Goal: Transaction & Acquisition: Book appointment/travel/reservation

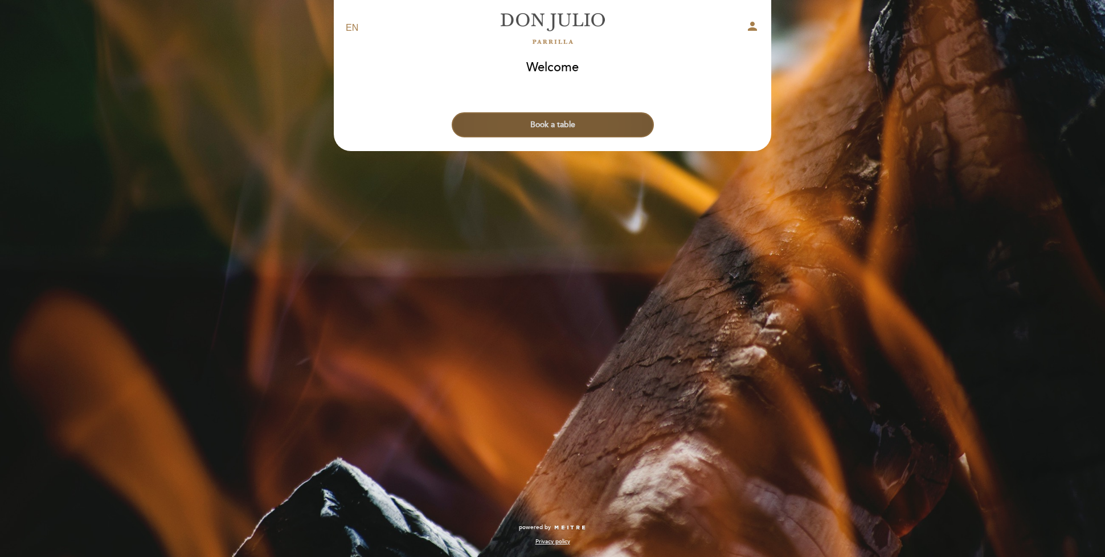
click at [553, 126] on button "Book a table" at bounding box center [553, 124] width 202 height 25
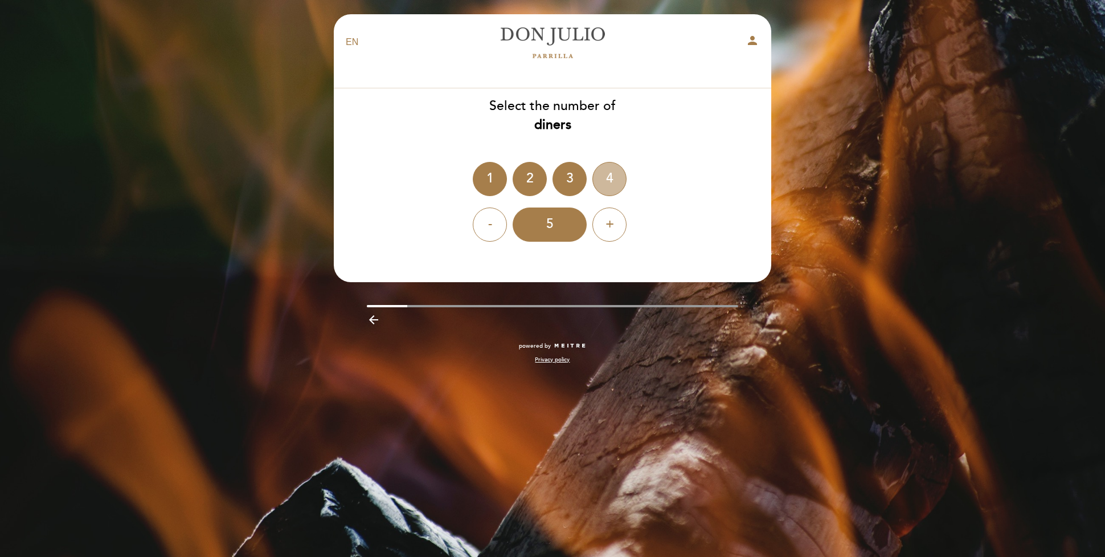
click at [613, 175] on div "4" at bounding box center [609, 179] width 34 height 34
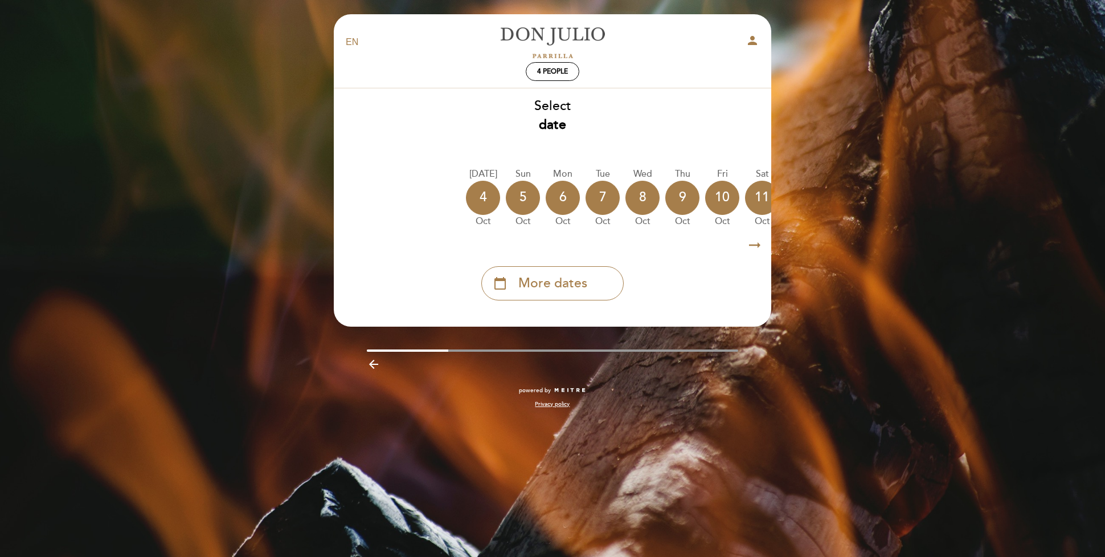
click at [751, 243] on icon "arrow_right_alt" at bounding box center [754, 245] width 17 height 24
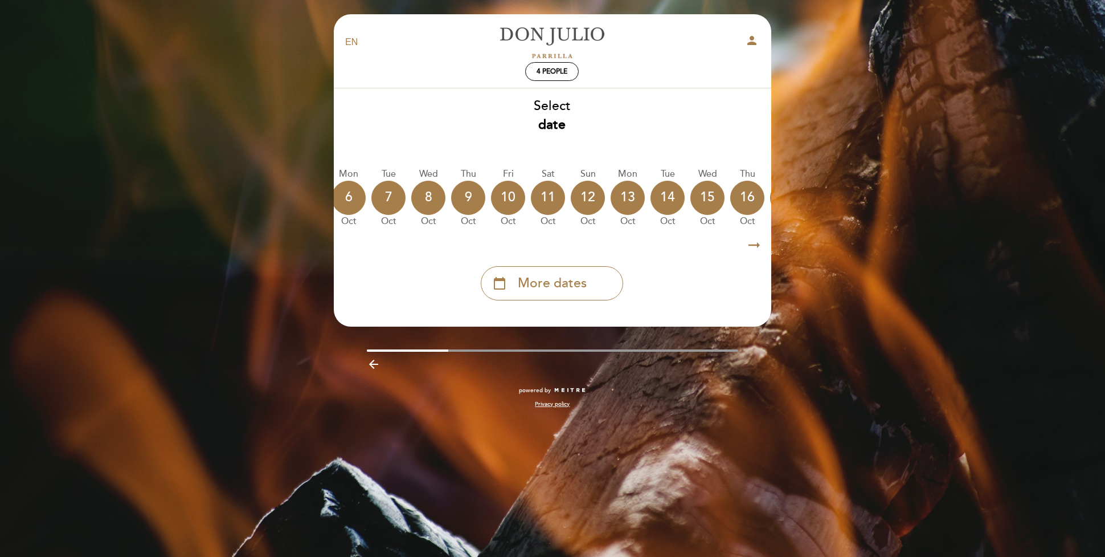
scroll to position [0, 332]
click at [751, 243] on icon "arrow_right_alt" at bounding box center [754, 245] width 17 height 24
click at [705, 194] on div "18" at bounding box center [709, 198] width 34 height 34
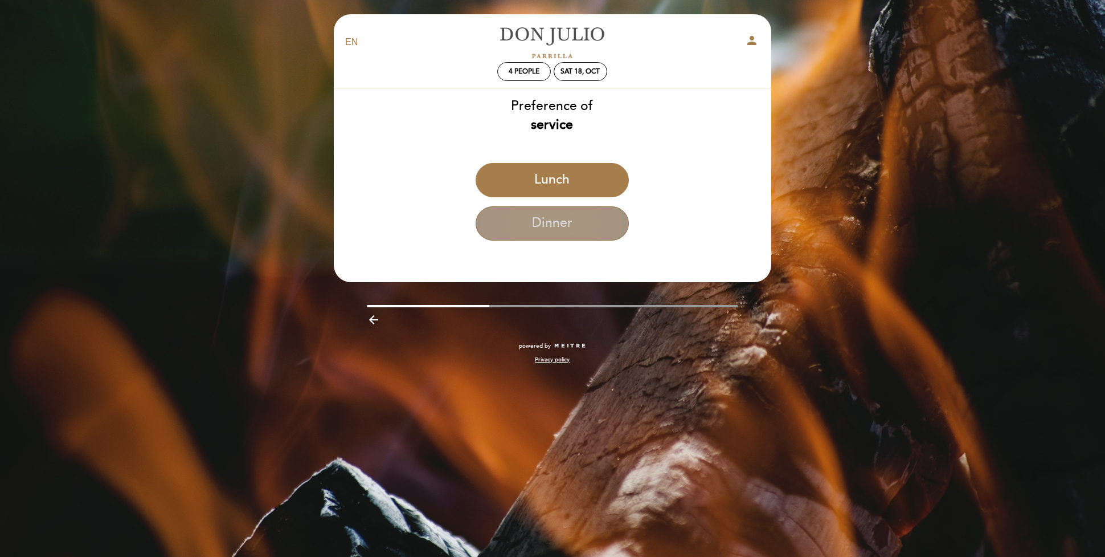
click at [547, 227] on button "Dinner" at bounding box center [552, 223] width 153 height 34
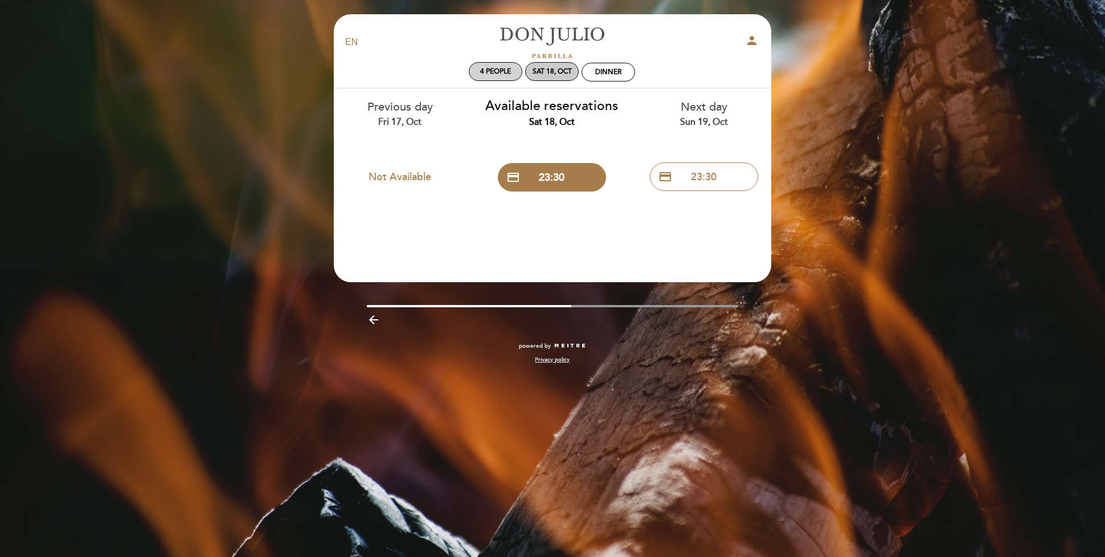
click at [557, 71] on div "Sat 18, Oct" at bounding box center [552, 71] width 39 height 9
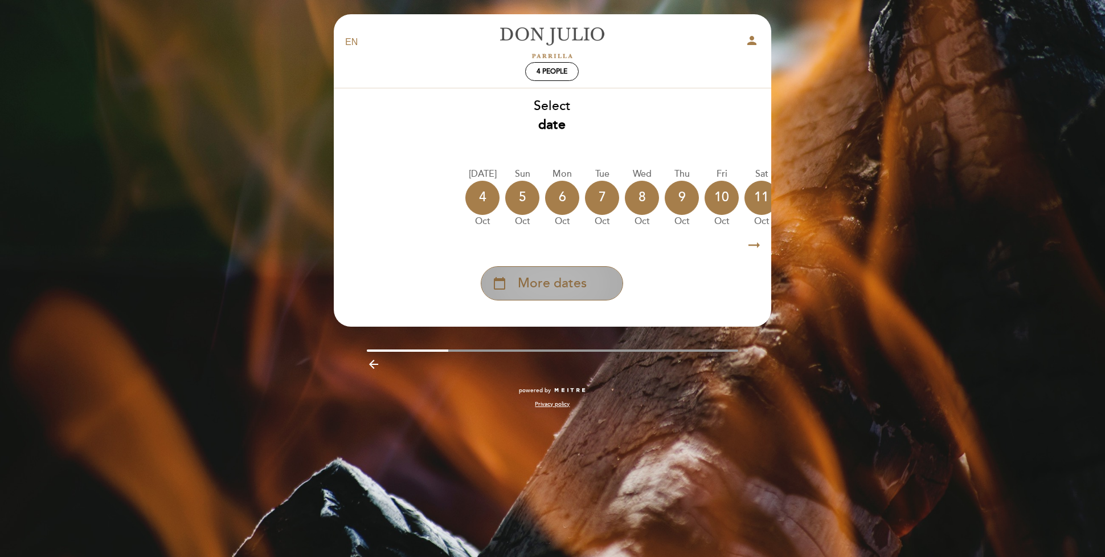
click at [551, 297] on div "calendar_today More dates" at bounding box center [552, 283] width 142 height 34
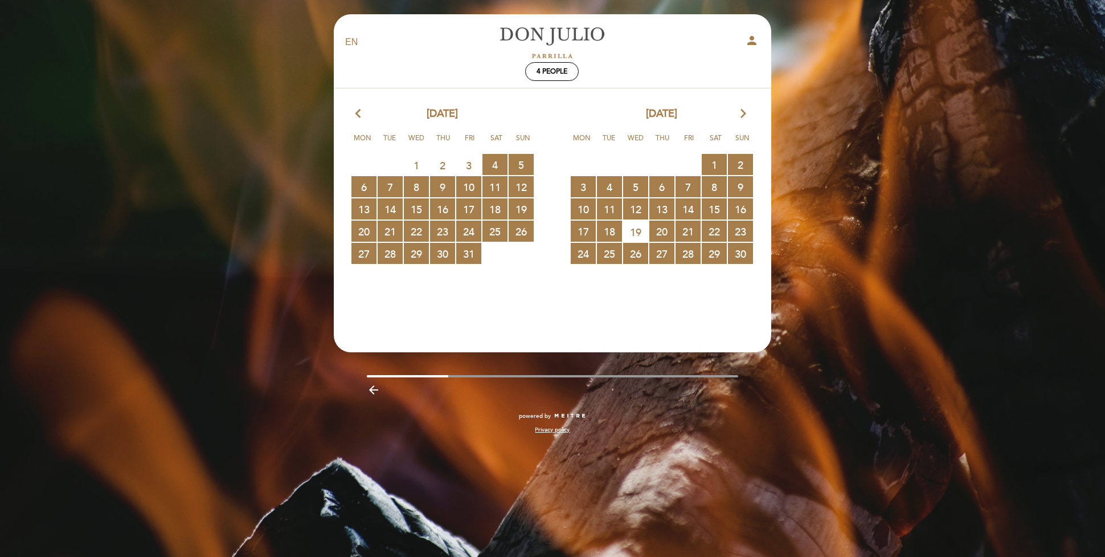
click at [745, 116] on icon "arrow_forward_ios" at bounding box center [743, 114] width 10 height 15
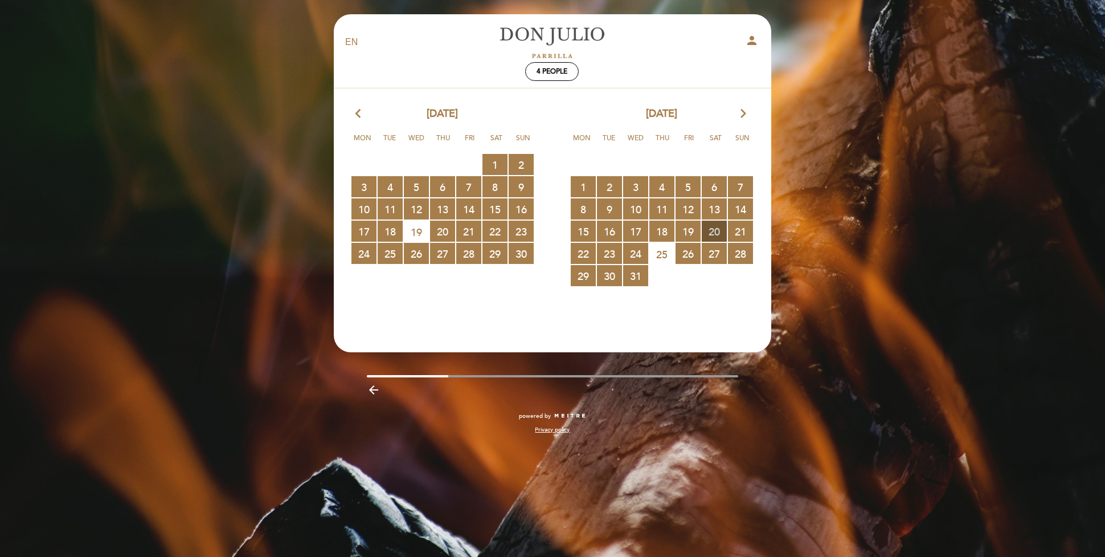
click at [715, 231] on span "20 RESERVATIONS AVAILABLE" at bounding box center [714, 230] width 25 height 21
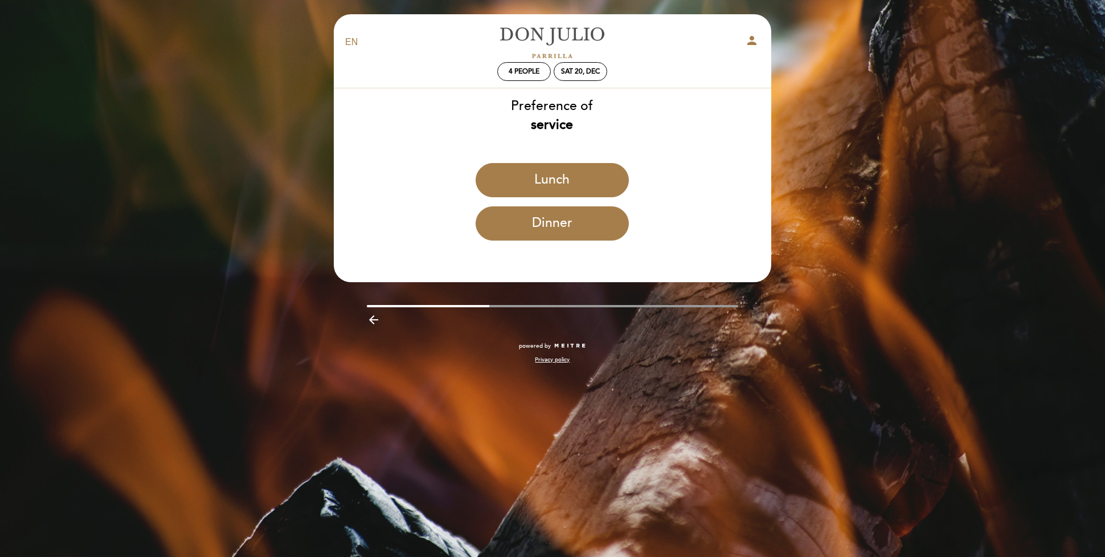
click at [568, 218] on button "Dinner" at bounding box center [552, 223] width 153 height 34
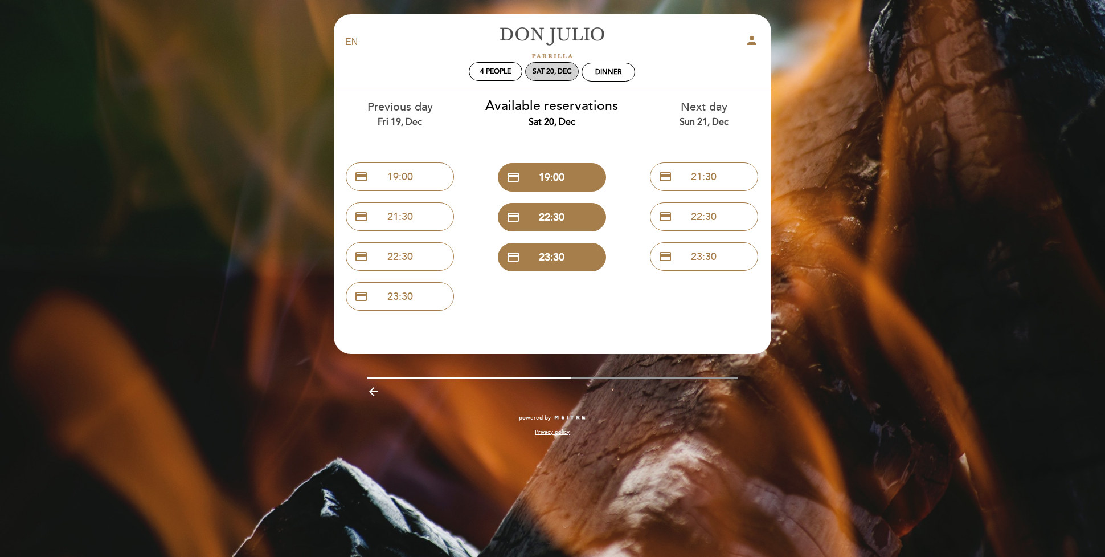
click at [566, 74] on div "Sat 20, Dec" at bounding box center [552, 71] width 39 height 9
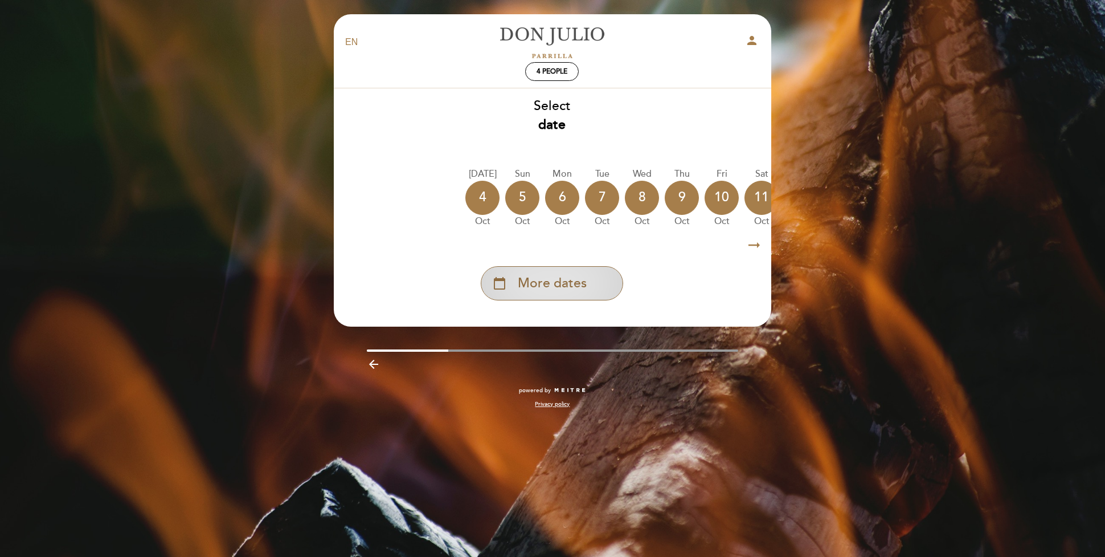
click at [578, 281] on span "More dates" at bounding box center [552, 283] width 69 height 19
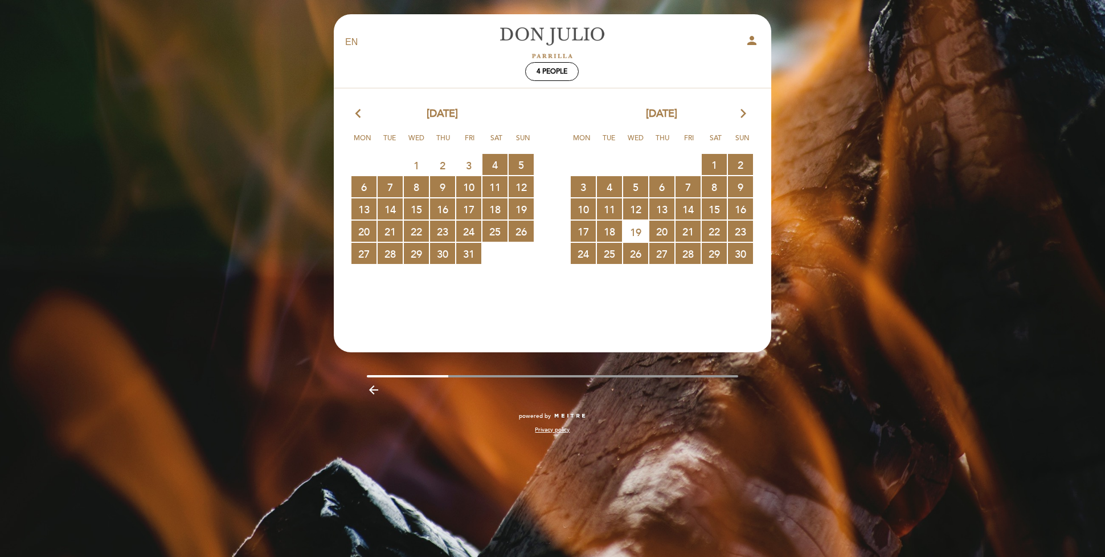
click at [741, 111] on icon "arrow_forward_ios" at bounding box center [743, 114] width 10 height 15
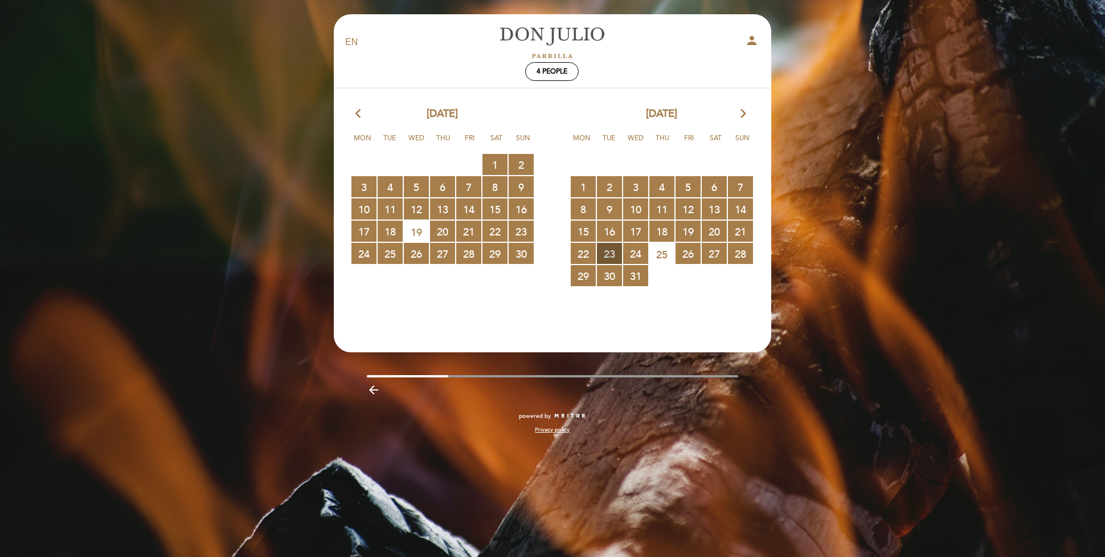
click at [610, 253] on span "23 RESERVATIONS AVAILABLE" at bounding box center [609, 253] width 25 height 21
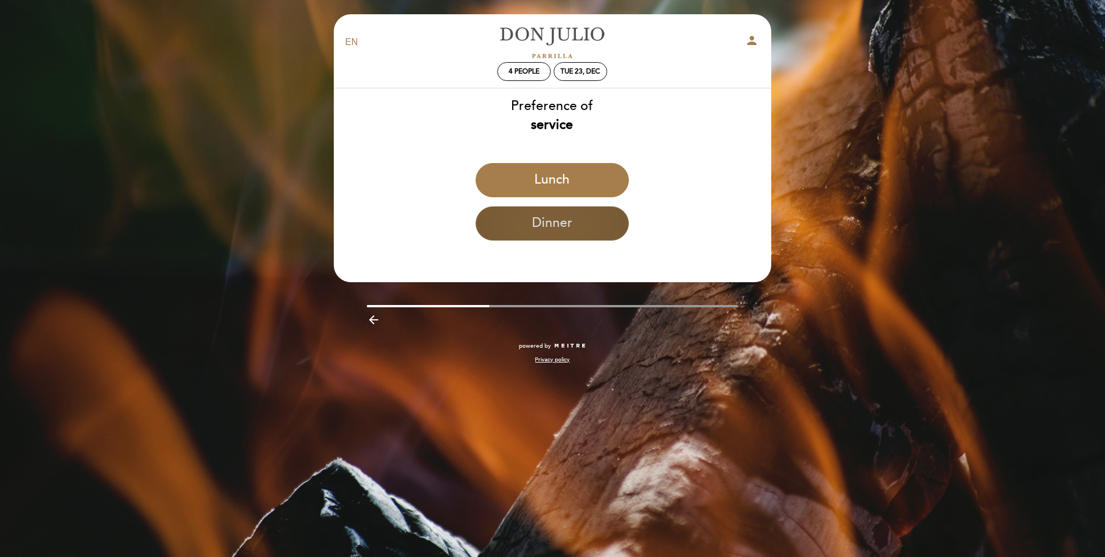
click at [598, 232] on button "Dinner" at bounding box center [552, 223] width 153 height 34
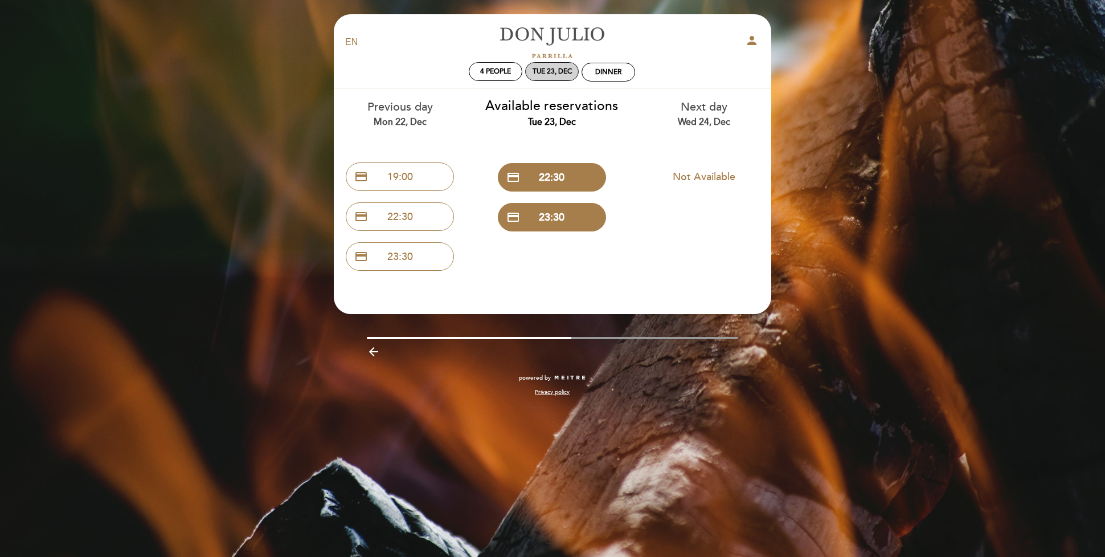
click at [537, 71] on div "Tue 23, Dec" at bounding box center [552, 71] width 39 height 9
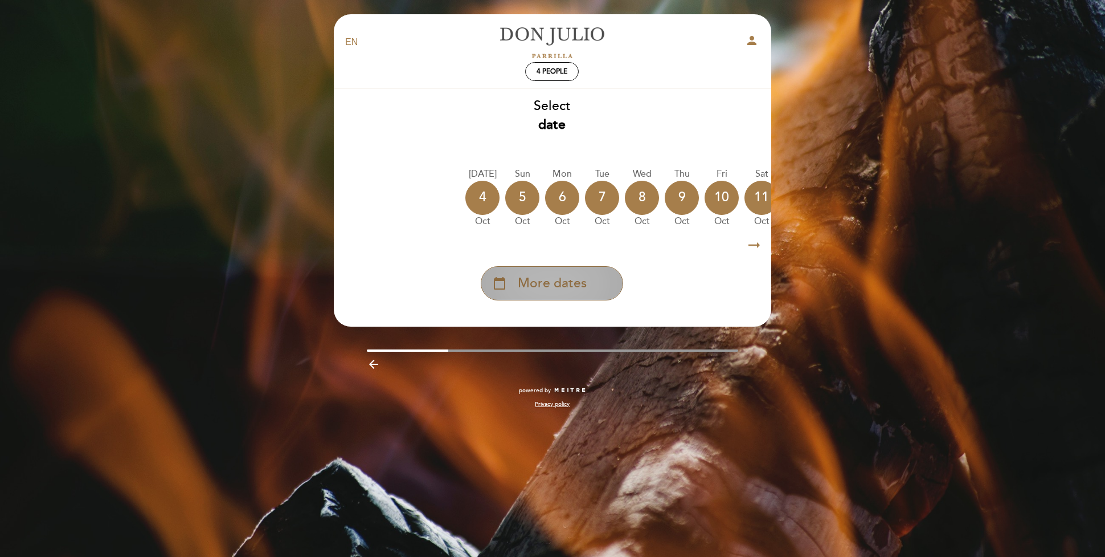
click at [543, 291] on span "More dates" at bounding box center [552, 283] width 69 height 19
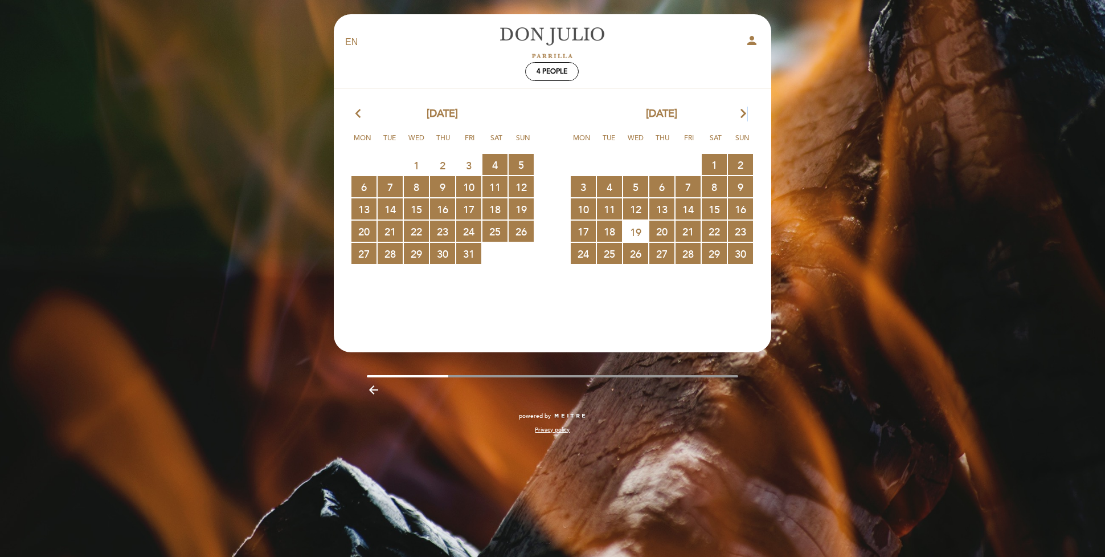
click at [744, 114] on icon "arrow_forward_ios" at bounding box center [743, 114] width 10 height 15
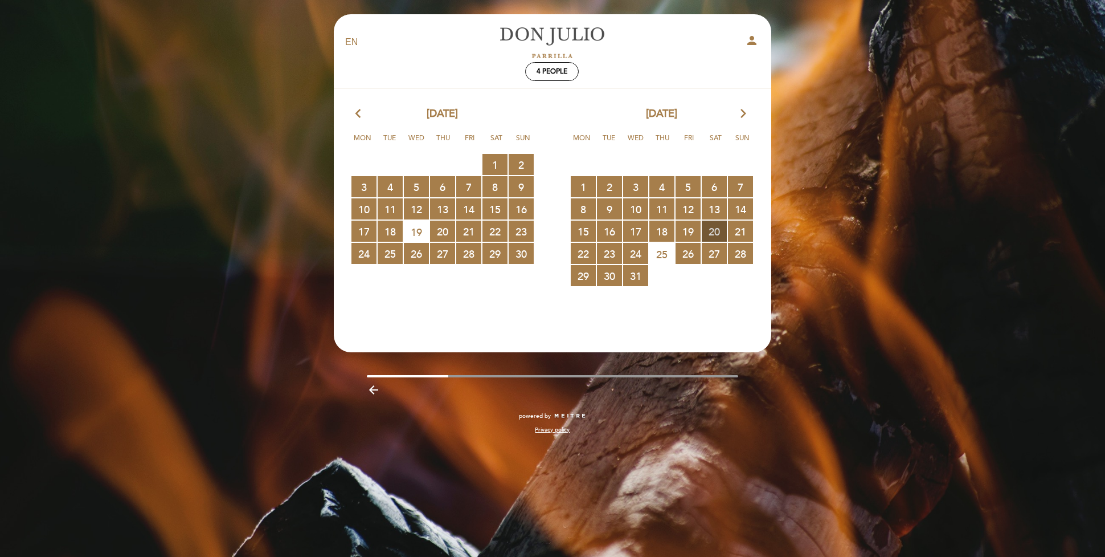
click at [714, 232] on span "20 RESERVATIONS AVAILABLE" at bounding box center [714, 230] width 25 height 21
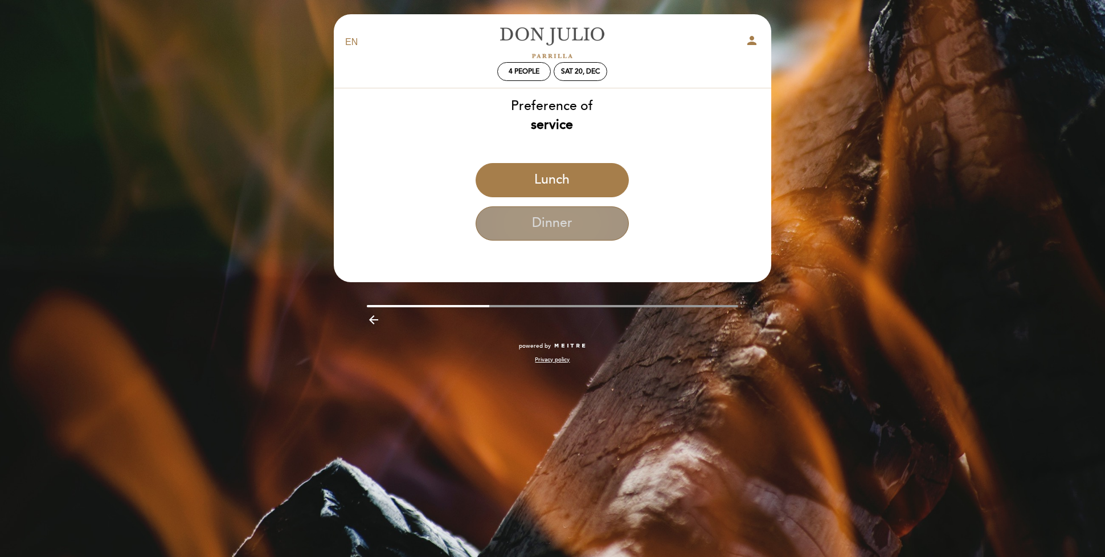
click at [588, 227] on button "Dinner" at bounding box center [552, 223] width 153 height 34
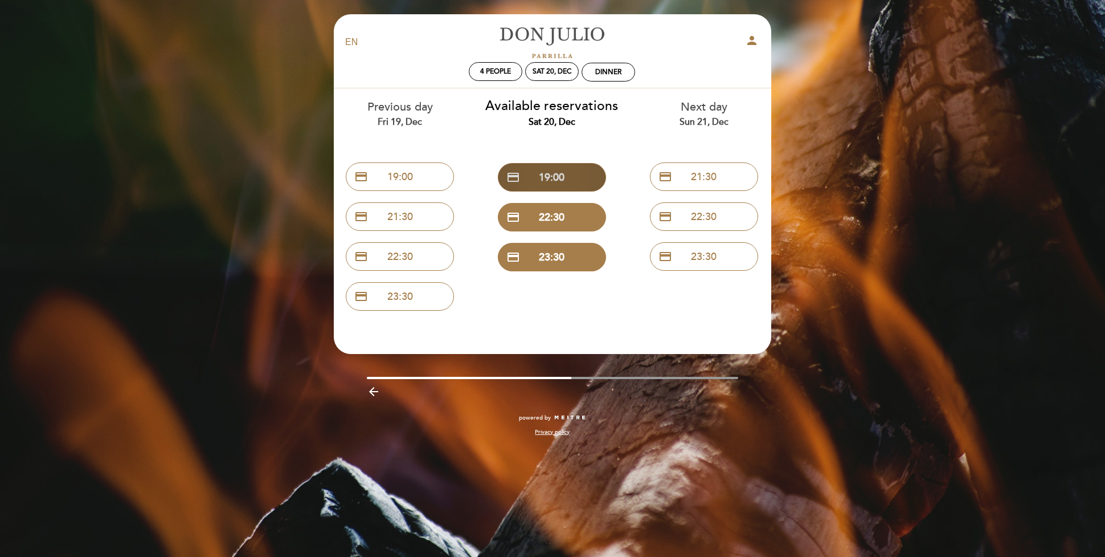
click at [565, 175] on button "credit_card 19:00" at bounding box center [552, 177] width 108 height 28
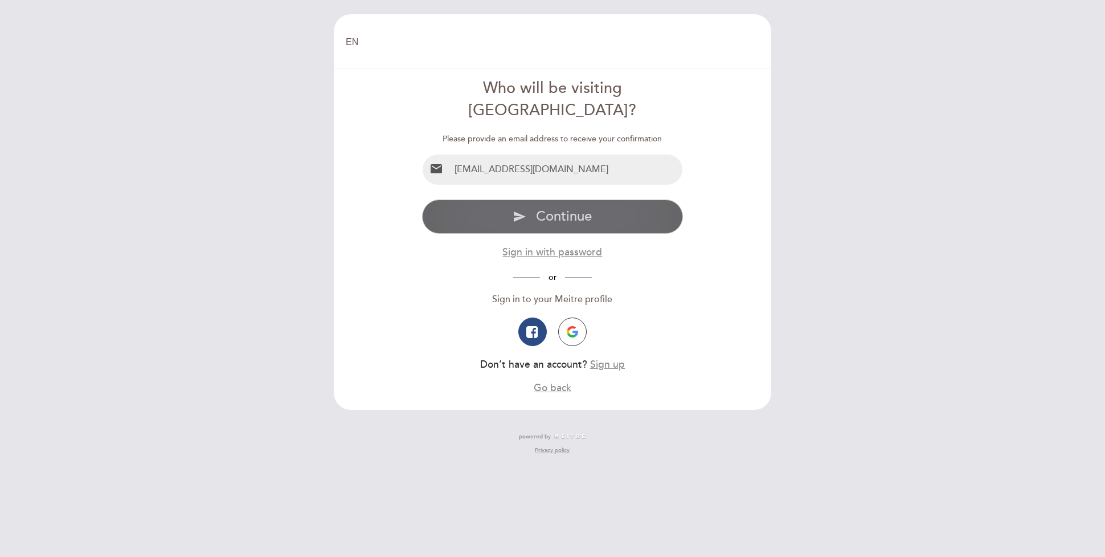
type input "[EMAIL_ADDRESS][DOMAIN_NAME]"
click at [535, 199] on button "send Continue" at bounding box center [552, 216] width 261 height 34
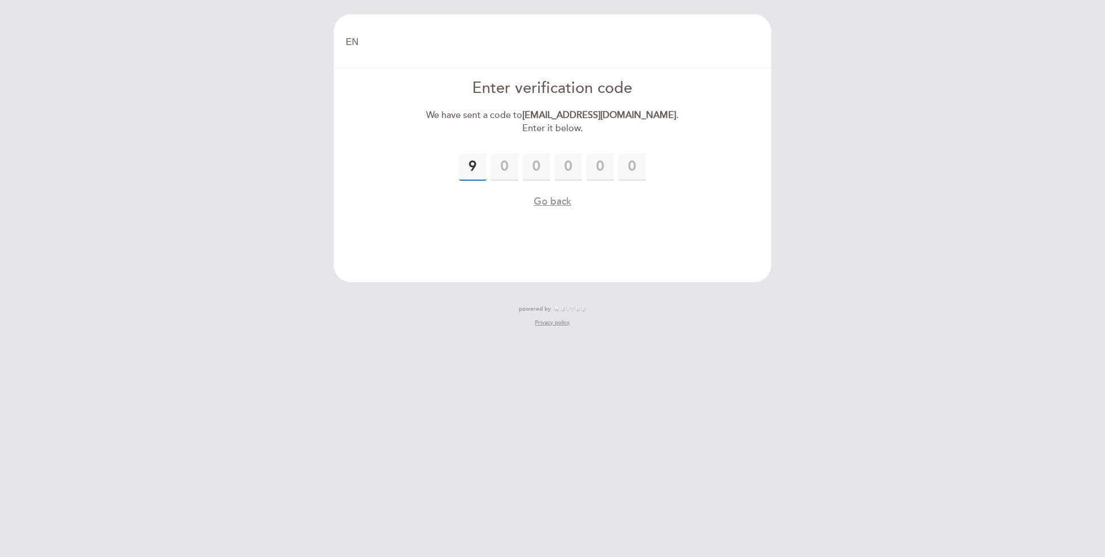
type input "9"
type input "6"
type input "4"
type input "5"
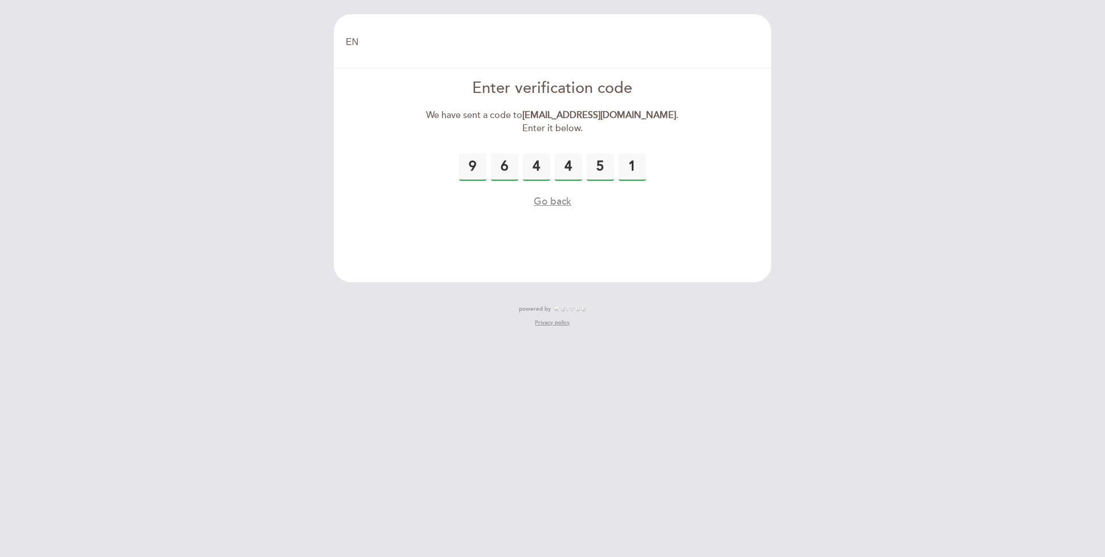
type input "1"
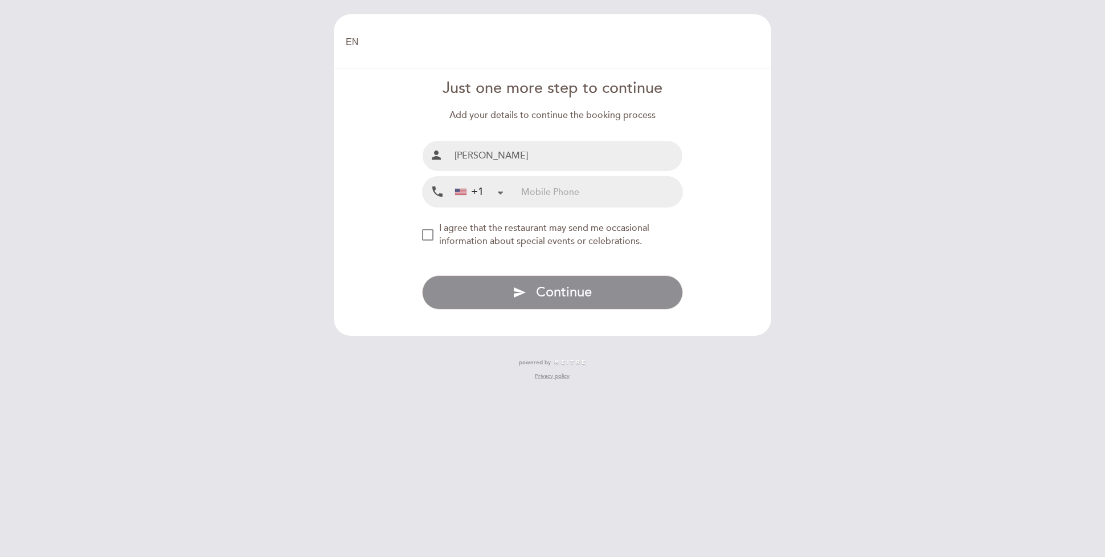
type input "[PERSON_NAME]"
type input "6462634100"
click at [424, 232] on div "NEW_MODAL_AGREE_RESTAURANT_SEND_OCCASIONAL_INFO" at bounding box center [427, 234] width 11 height 11
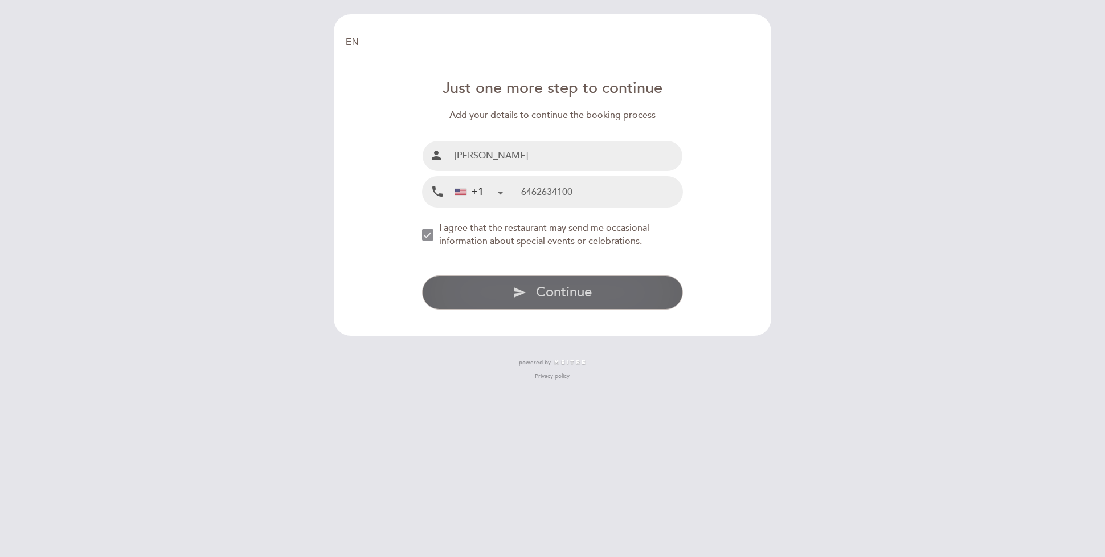
click at [522, 287] on icon "send" at bounding box center [520, 292] width 14 height 14
